Goal: Task Accomplishment & Management: Manage account settings

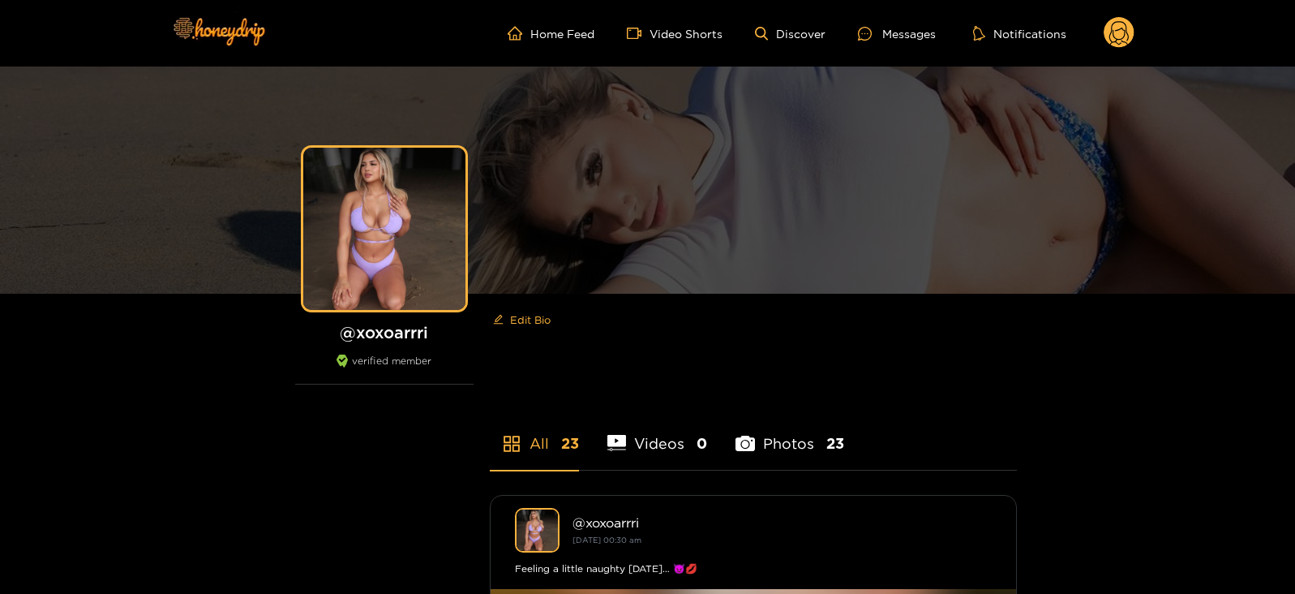
click at [1115, 38] on icon at bounding box center [1119, 35] width 19 height 28
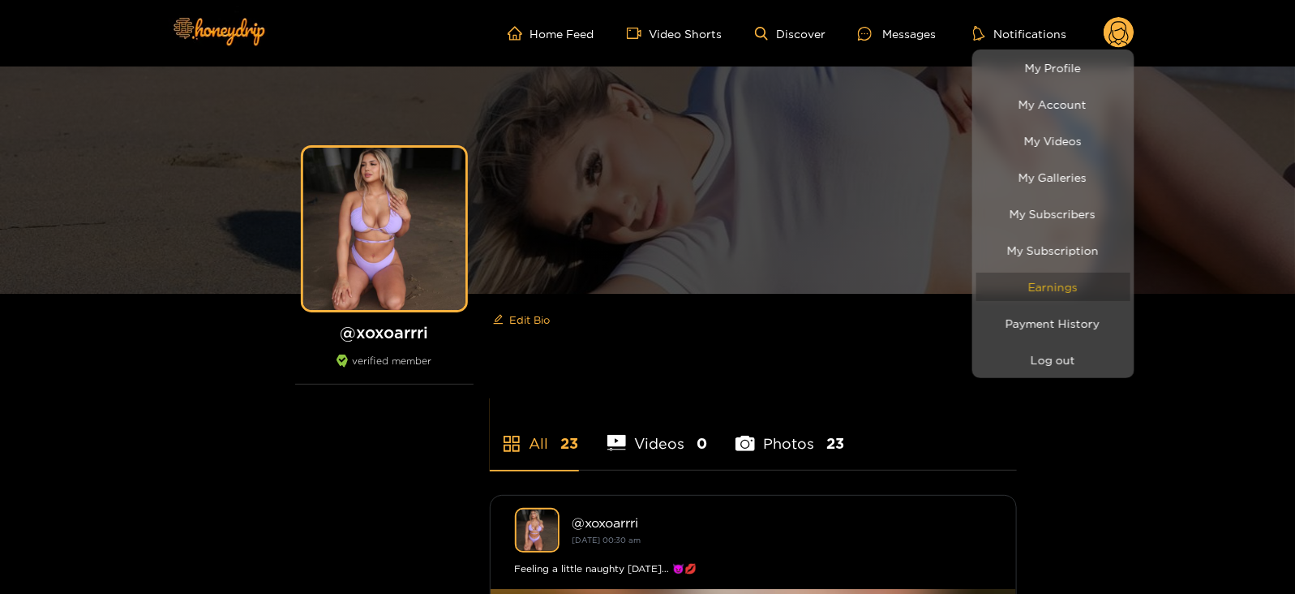
click at [1036, 276] on link "Earnings" at bounding box center [1054, 287] width 154 height 28
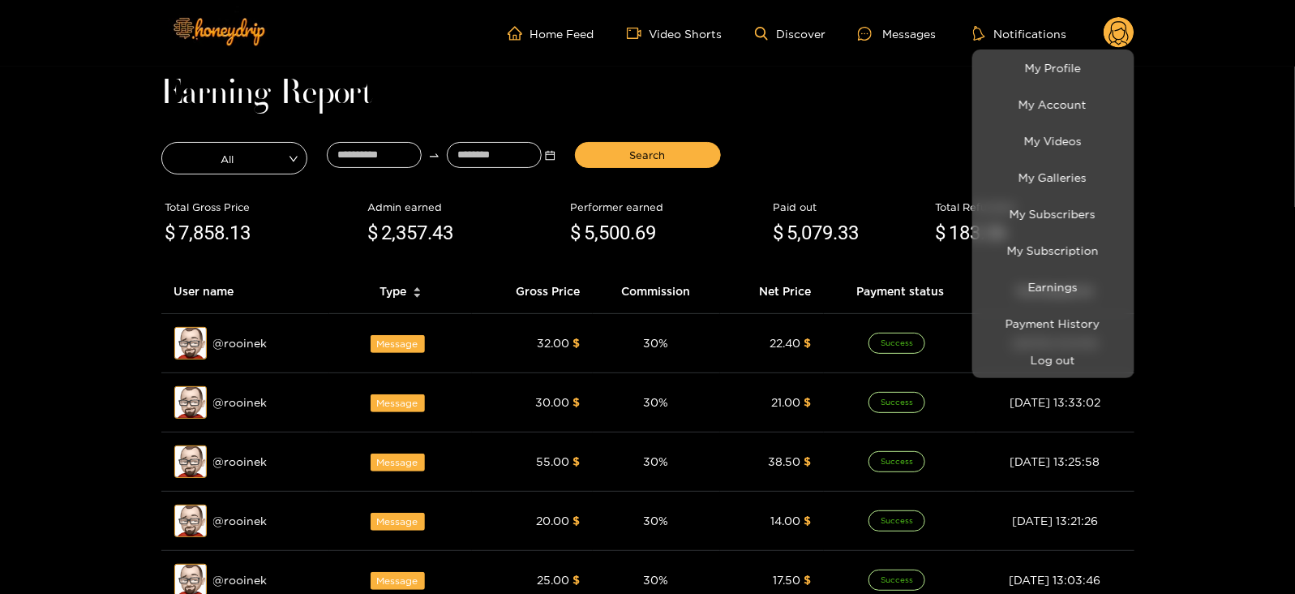
click at [386, 158] on div at bounding box center [647, 297] width 1295 height 594
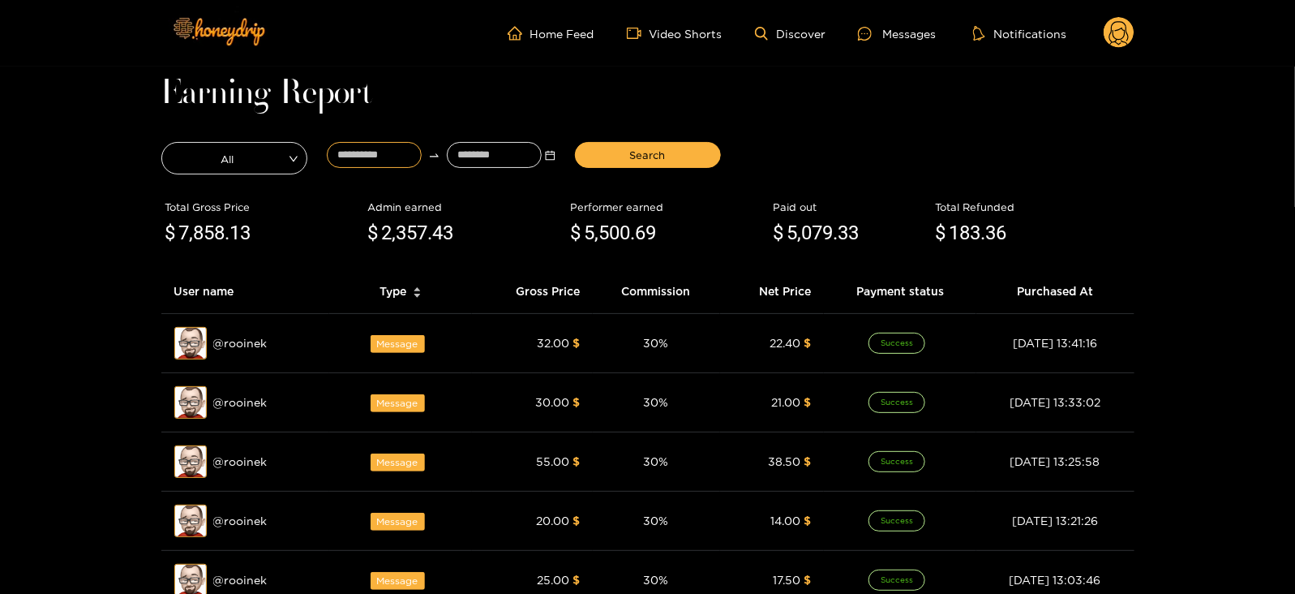
click at [386, 158] on input at bounding box center [374, 155] width 95 height 26
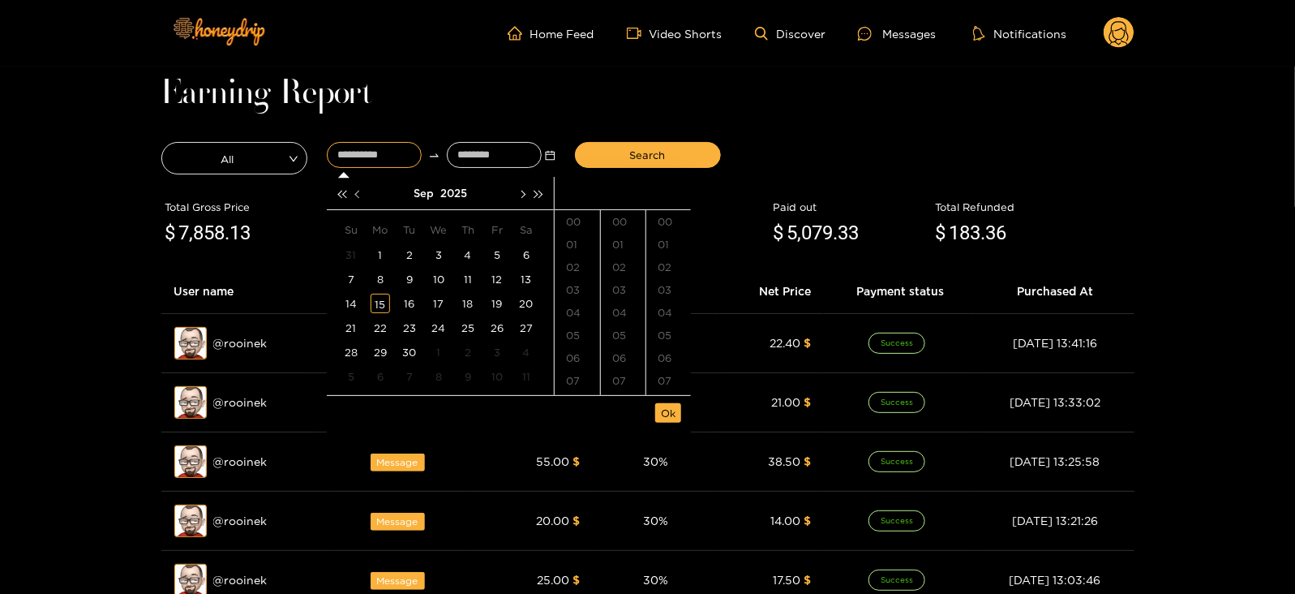
click at [362, 196] on button "button" at bounding box center [358, 193] width 17 height 32
click at [518, 199] on button "button" at bounding box center [521, 193] width 17 height 32
click at [380, 356] on div "28" at bounding box center [380, 351] width 19 height 19
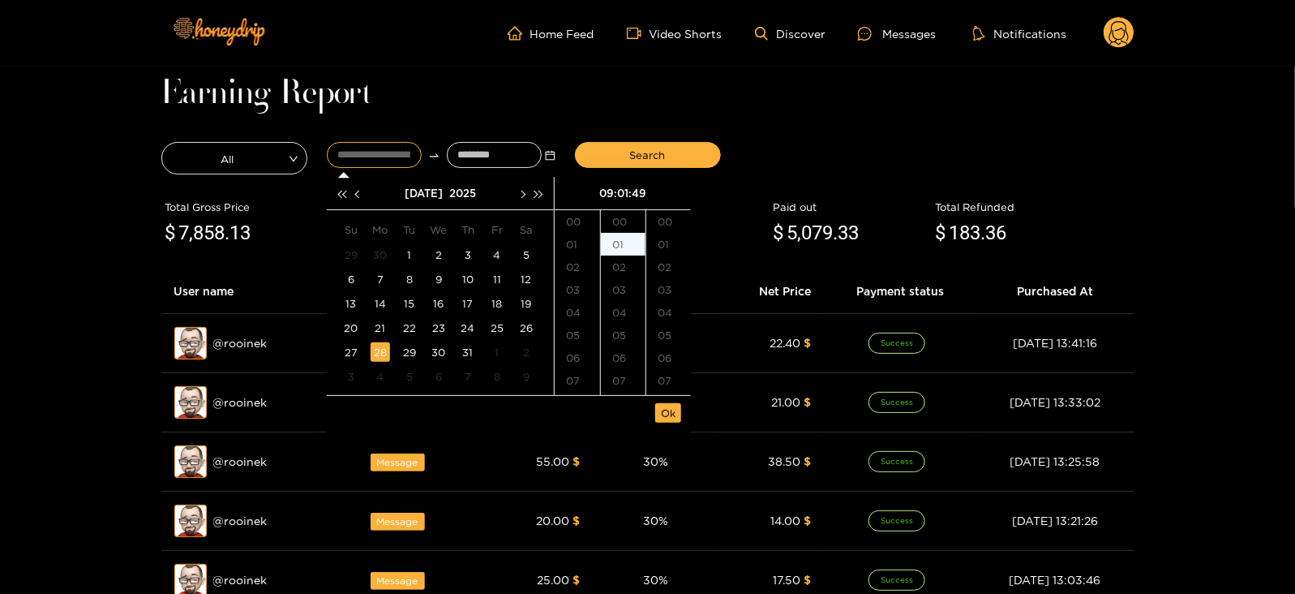
scroll to position [834, 0]
type input "**********"
click at [466, 157] on input at bounding box center [494, 155] width 95 height 26
click at [519, 196] on button "button" at bounding box center [521, 193] width 17 height 32
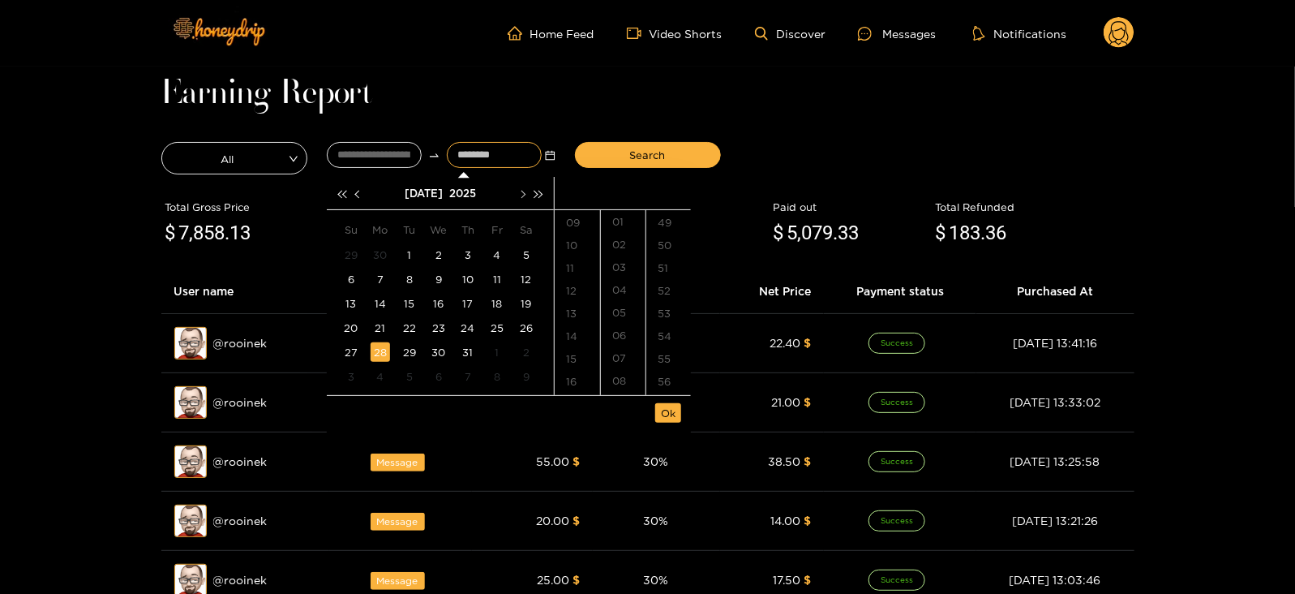
click at [519, 196] on button "button" at bounding box center [521, 193] width 17 height 32
click at [378, 294] on div "15" at bounding box center [380, 303] width 19 height 19
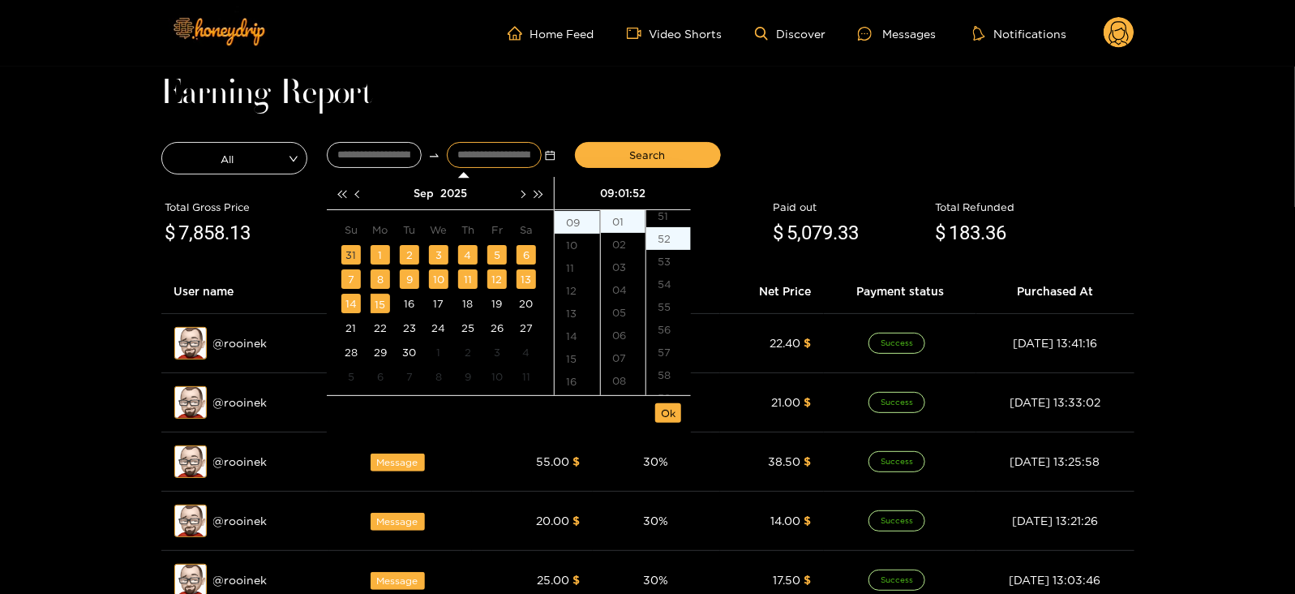
scroll to position [1180, 0]
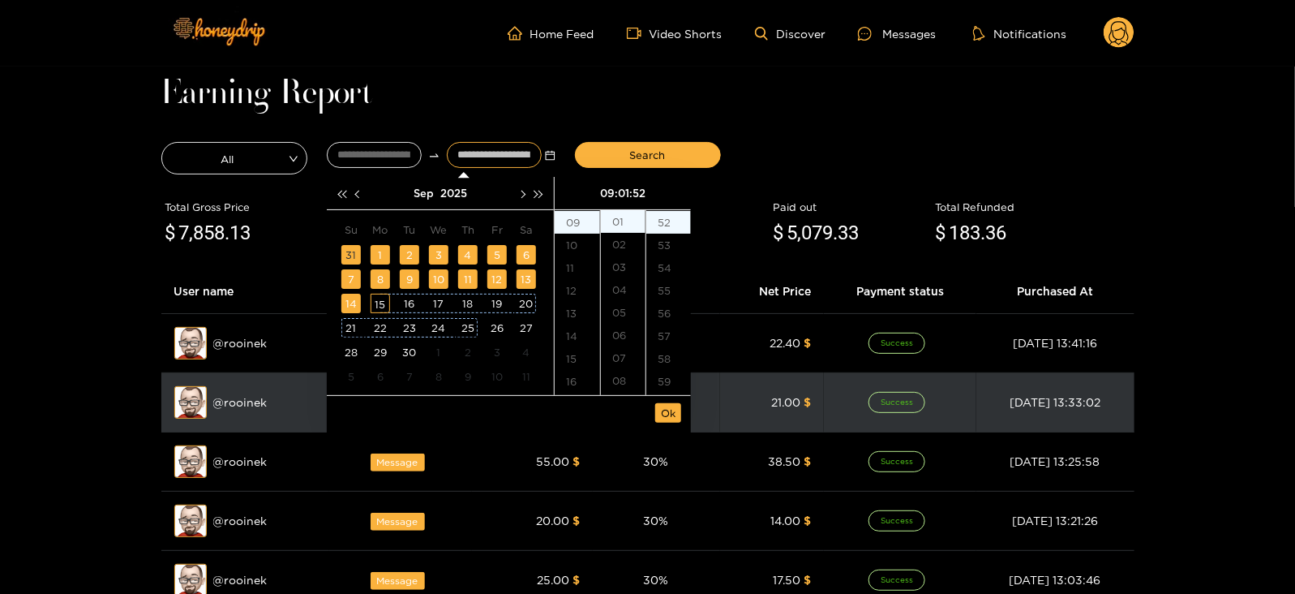
type input "**********"
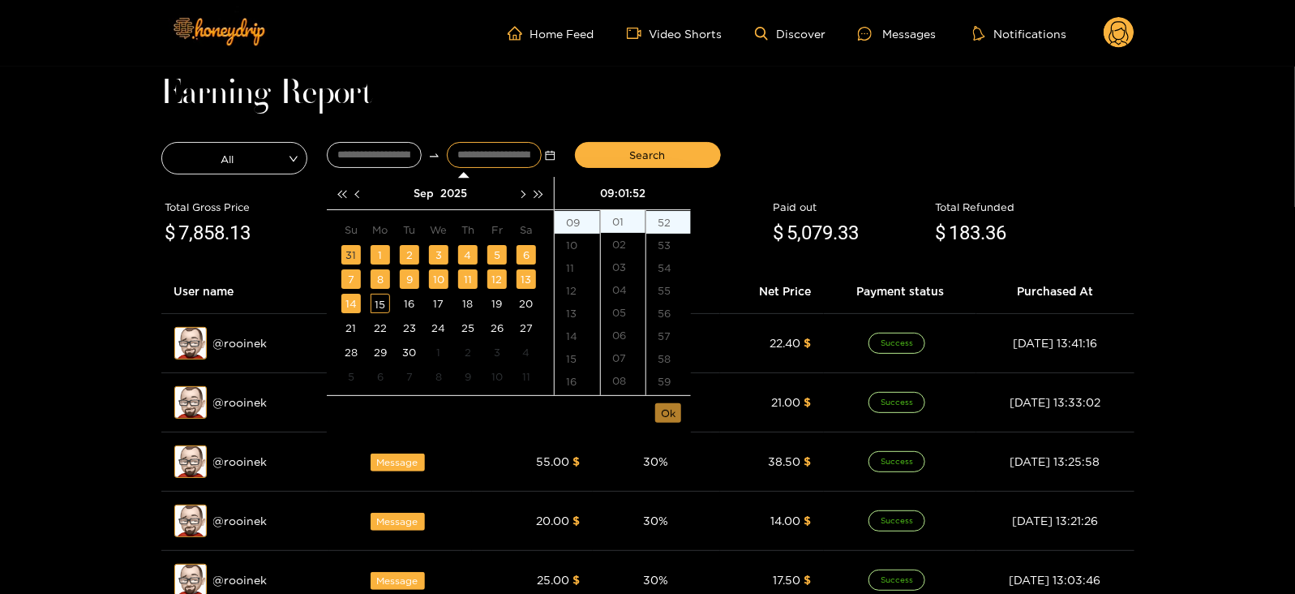
click at [665, 411] on span "Ok" at bounding box center [668, 413] width 15 height 16
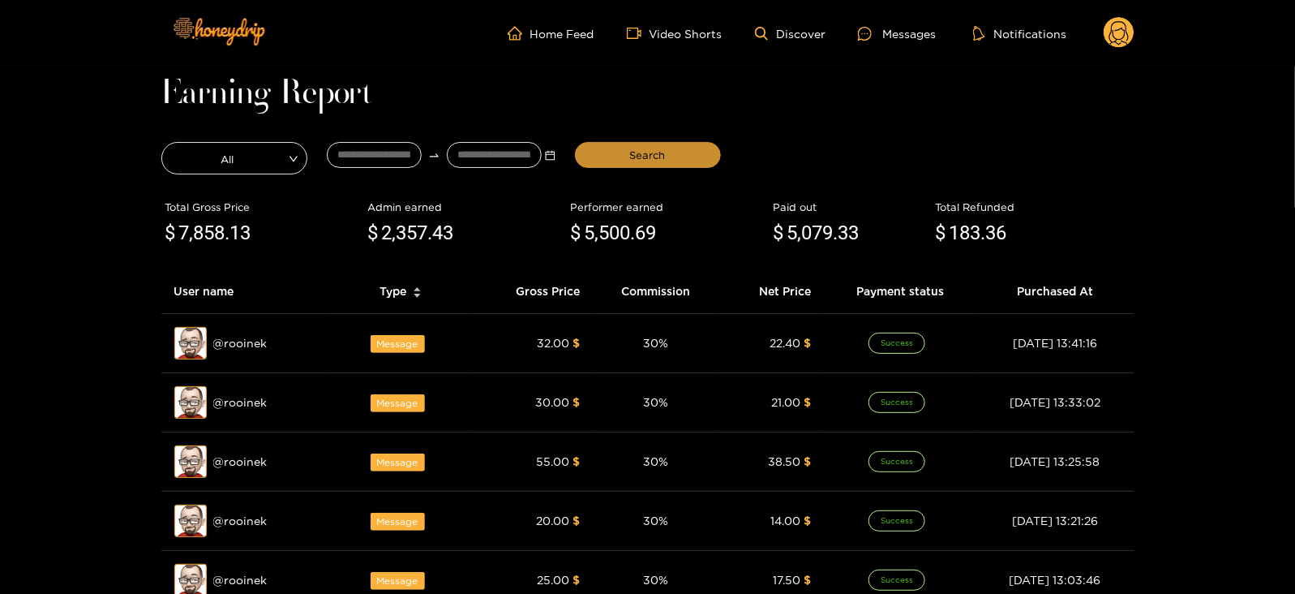
click at [647, 153] on span "Search" at bounding box center [648, 155] width 36 height 16
click at [14, 67] on main "**********" at bounding box center [647, 555] width 1295 height 976
click at [854, 41] on ul "Home Feed Video Shorts Discover Messages Notifications" at bounding box center [821, 33] width 627 height 32
click at [902, 32] on div "Messages" at bounding box center [897, 33] width 78 height 19
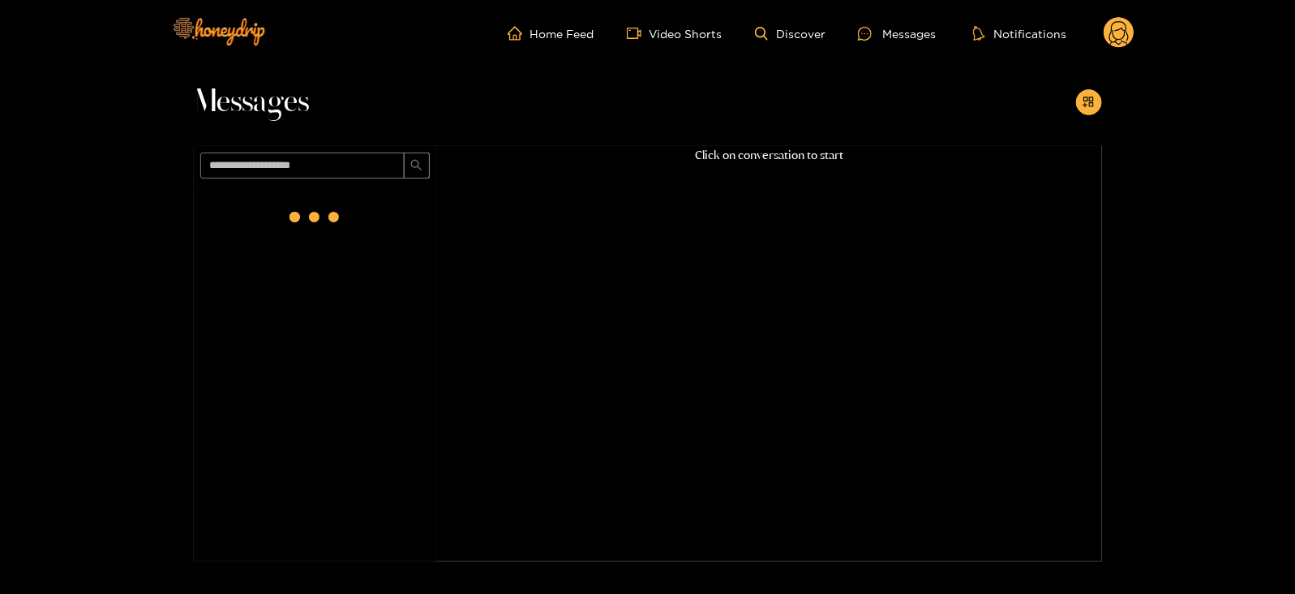
click at [1125, 34] on icon at bounding box center [1119, 35] width 19 height 28
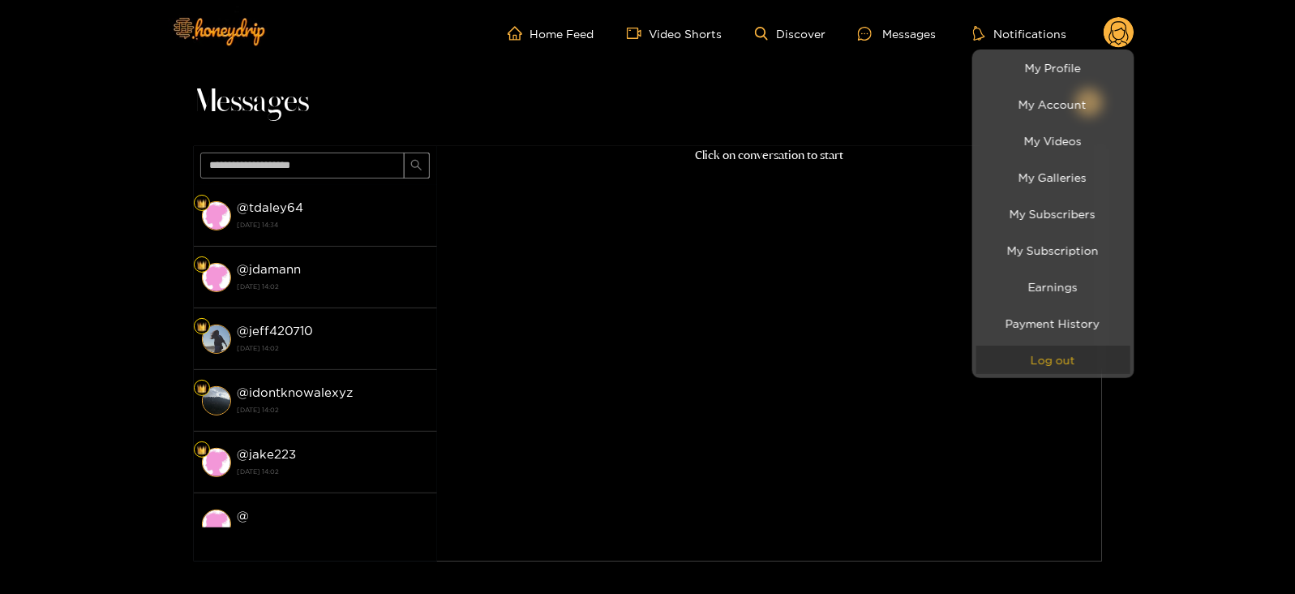
click at [1030, 354] on button "Log out" at bounding box center [1054, 360] width 154 height 28
